Goal: Task Accomplishment & Management: Manage account settings

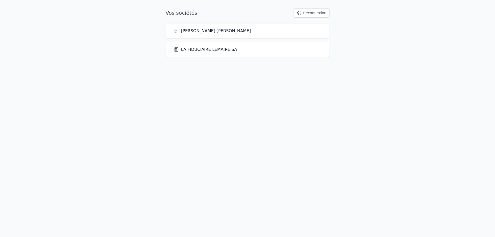
click at [195, 49] on link "LA FIDUCIAIRE LEMAIRE SA" at bounding box center [205, 49] width 63 height 6
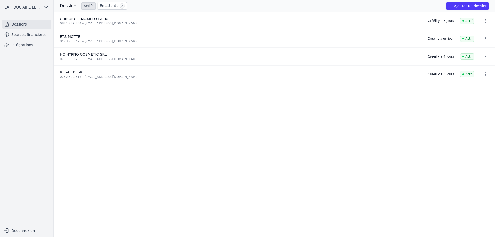
click at [471, 3] on button "Ajouter un dossier" at bounding box center [467, 5] width 43 height 7
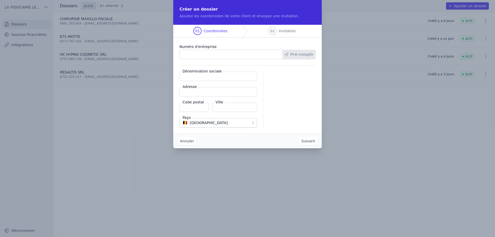
click at [185, 142] on button "Annuler" at bounding box center [187, 141] width 19 height 8
